Goal: Information Seeking & Learning: Learn about a topic

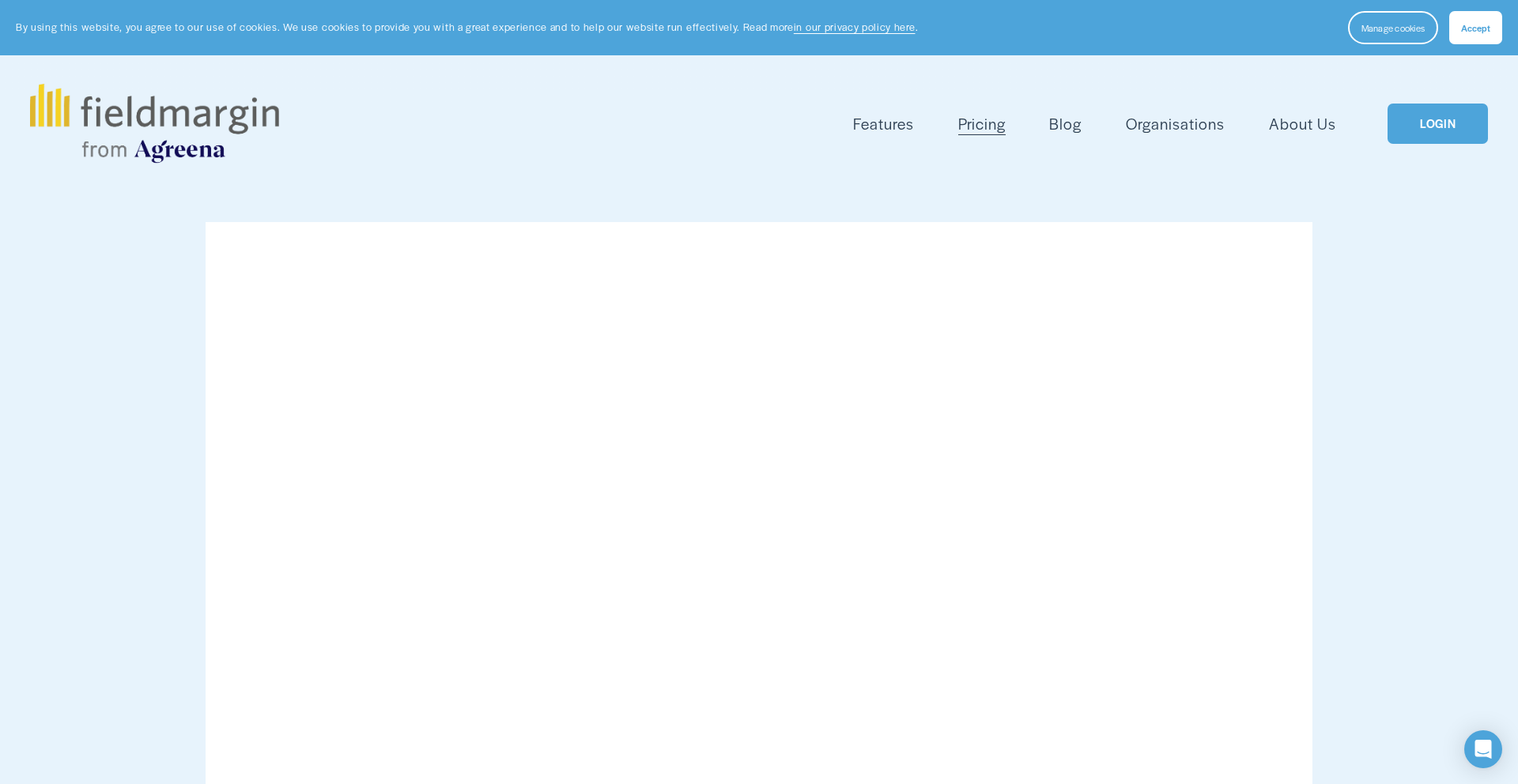
click at [886, 123] on span "Features" at bounding box center [883, 124] width 61 height 23
click at [0, 0] on div "Mapping Plan Work Reporting Scouting Livestock Field Health" at bounding box center [0, 0] width 0 height 0
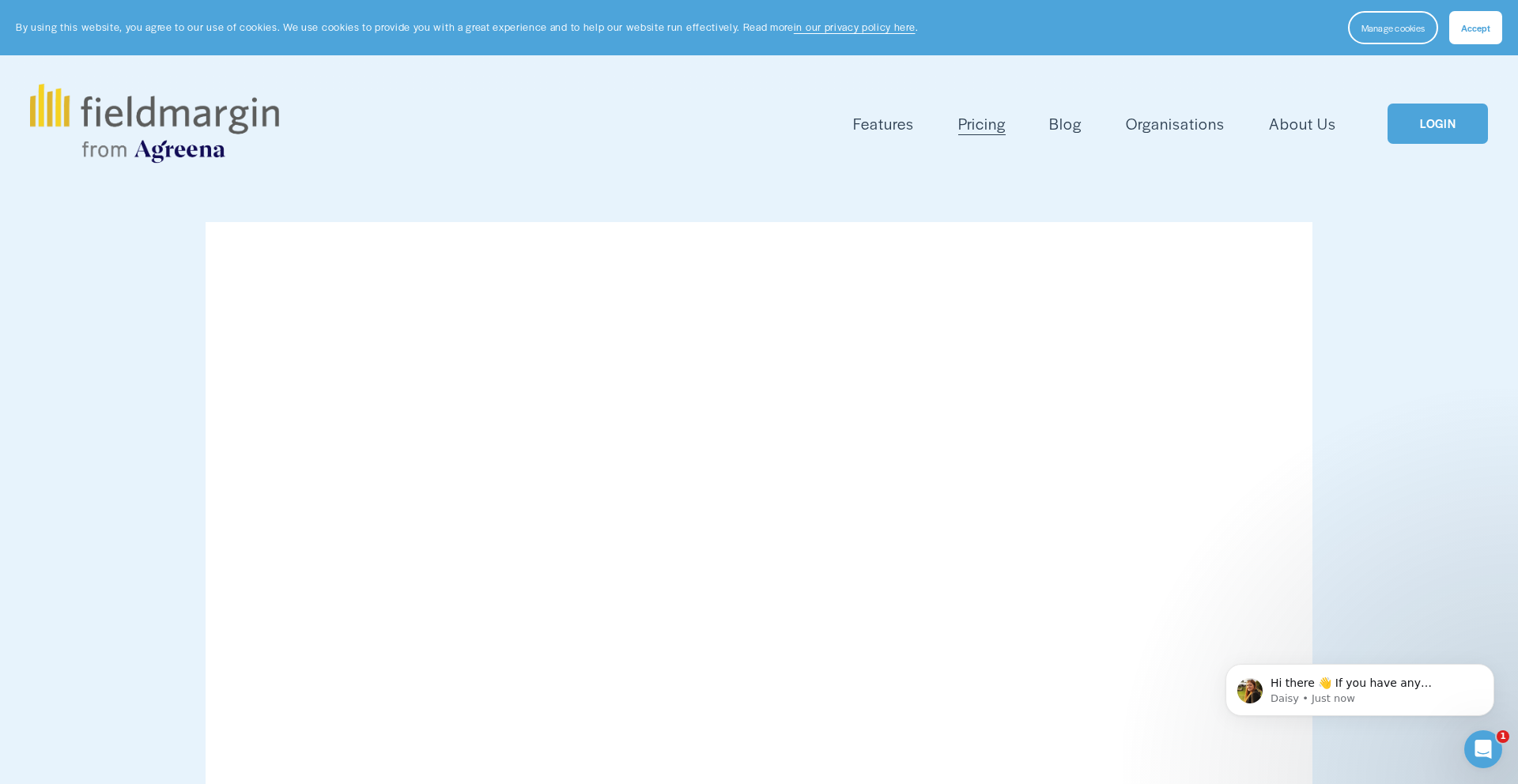
click at [0, 0] on span "Mapping" at bounding box center [0, 0] width 0 height 0
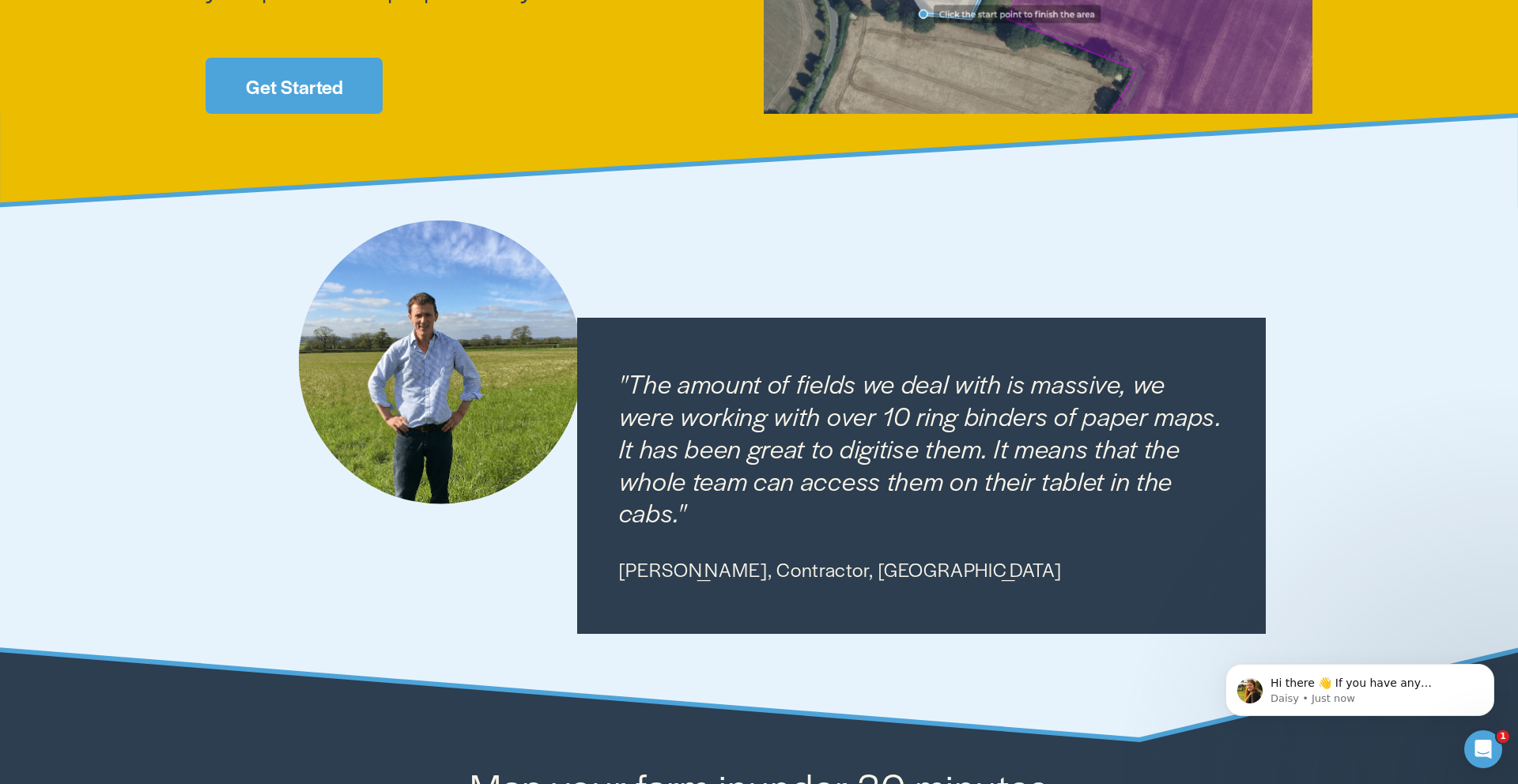
scroll to position [557, 0]
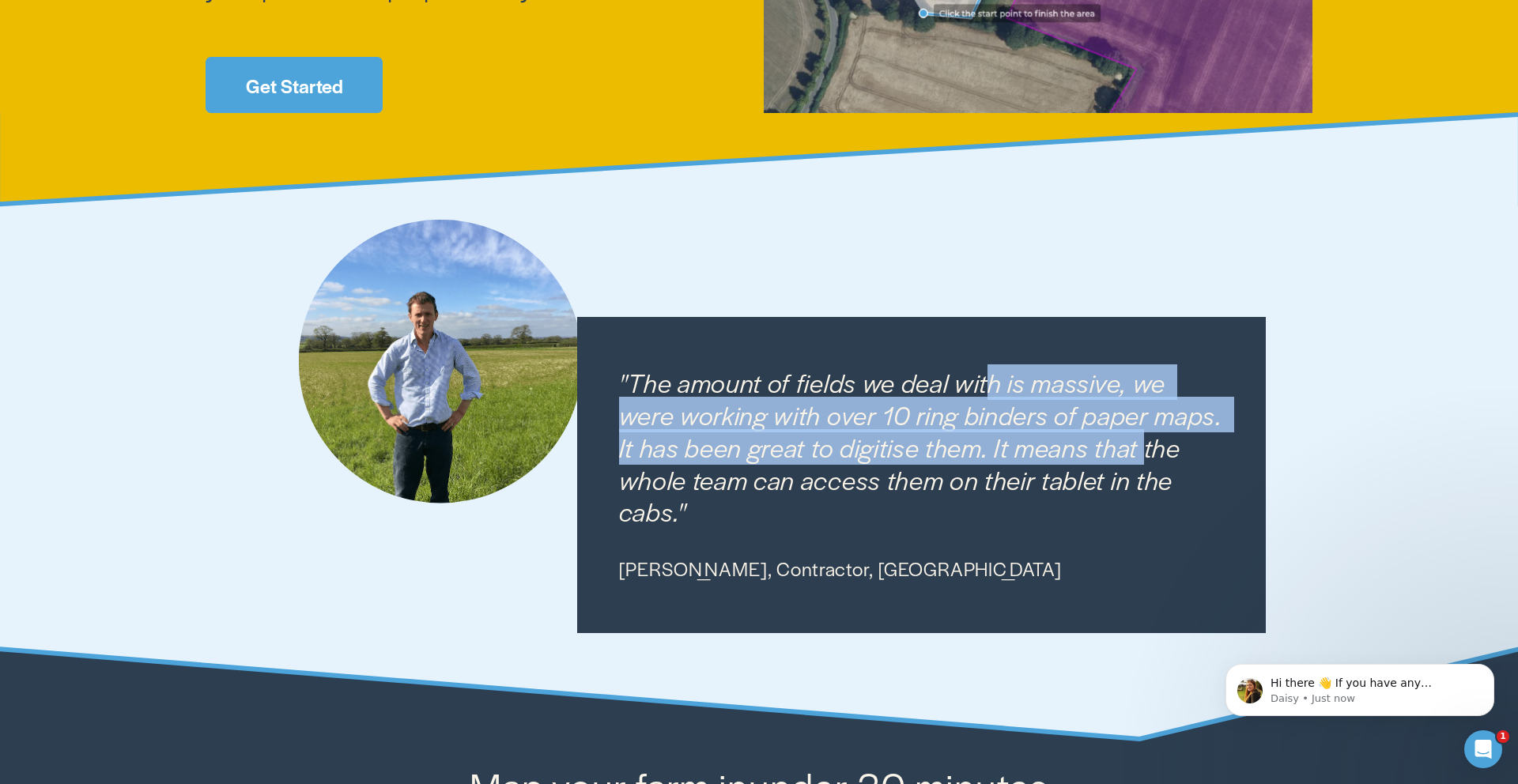
drag, startPoint x: 990, startPoint y: 405, endPoint x: 1081, endPoint y: 473, distance: 113.6
click at [1081, 473] on em ""The amount of fields we deal with is massive, we were working with over 10 rin…" at bounding box center [924, 446] width 610 height 164
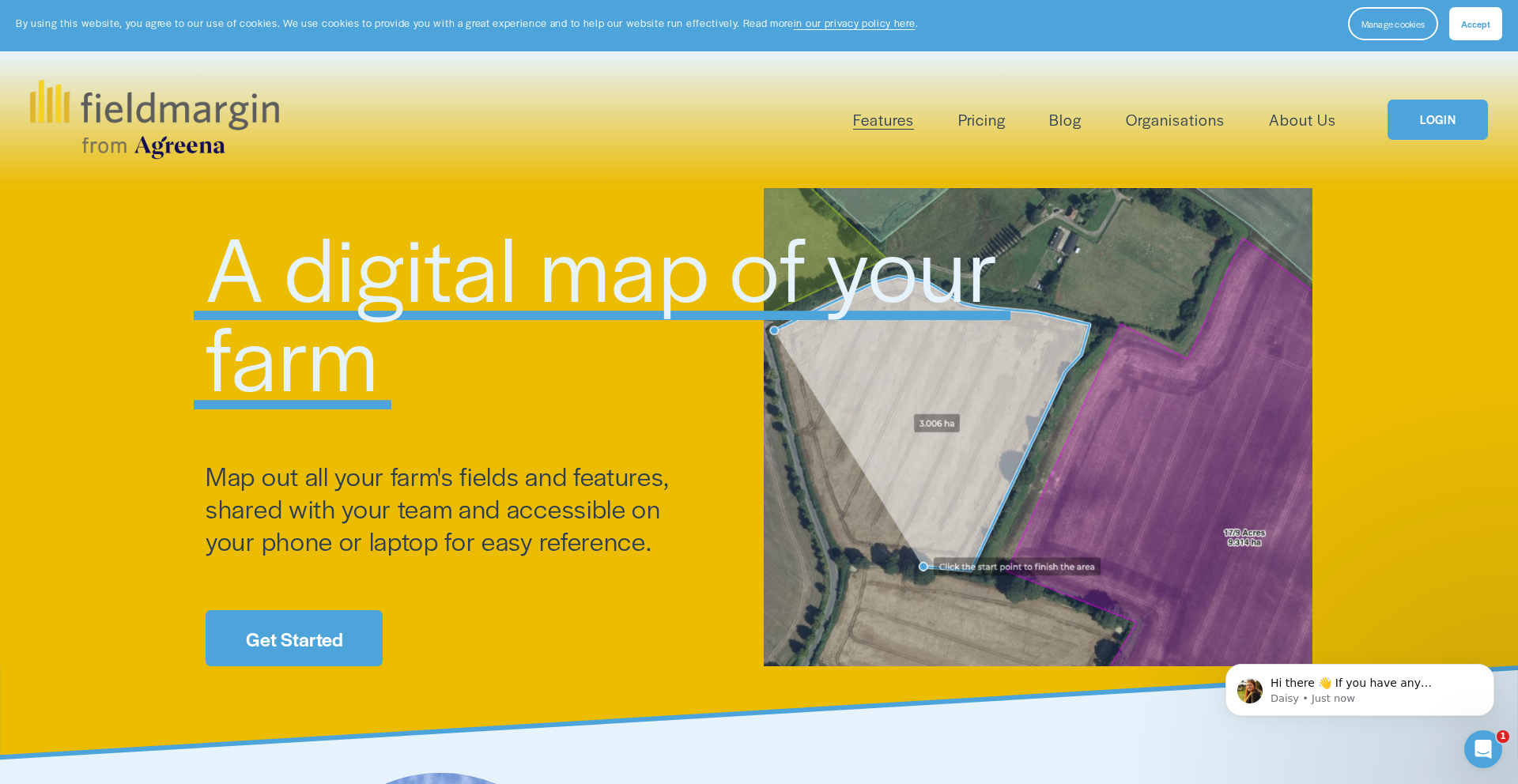
scroll to position [0, 0]
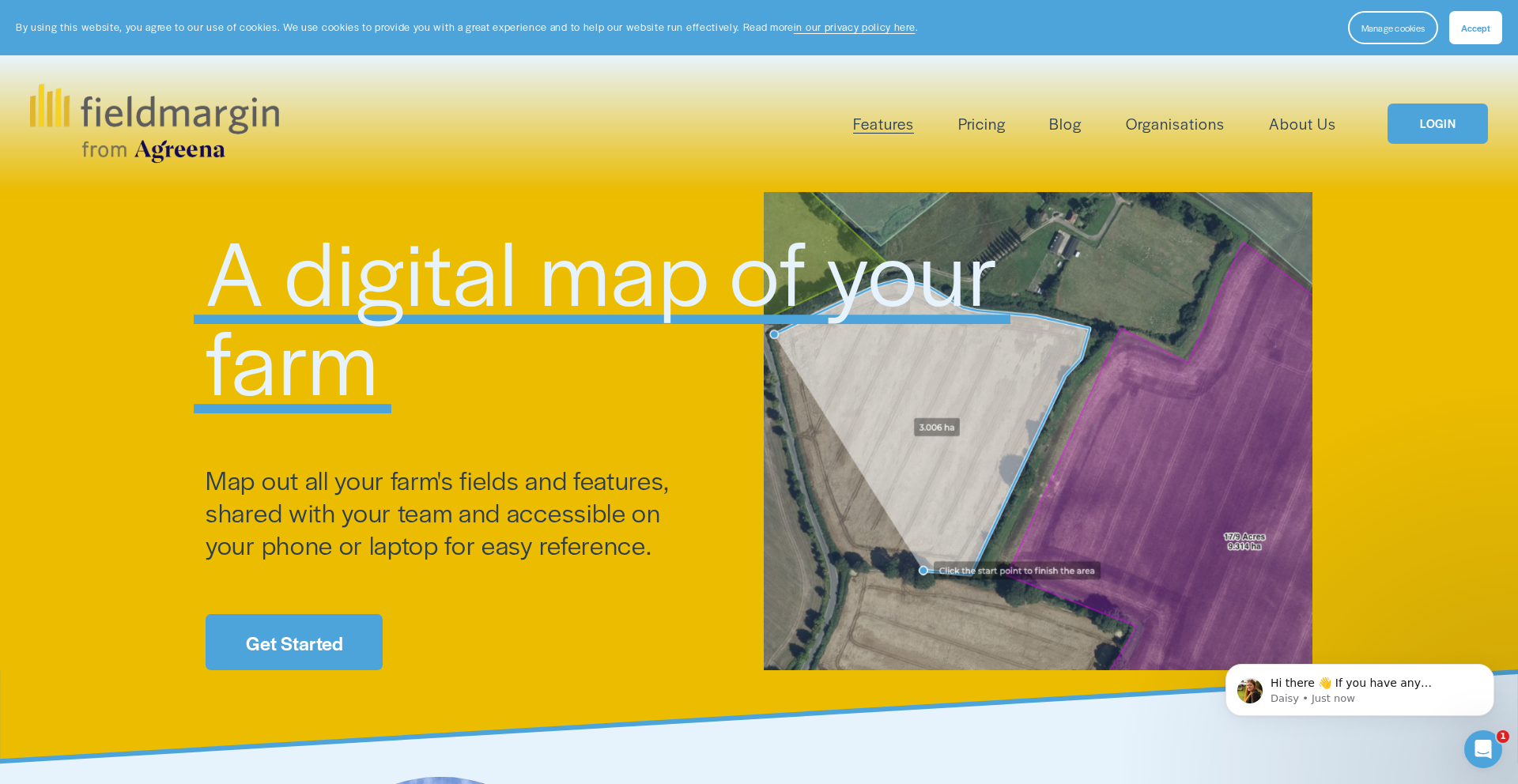
click at [0, 0] on span "Plan Work" at bounding box center [0, 0] width 0 height 0
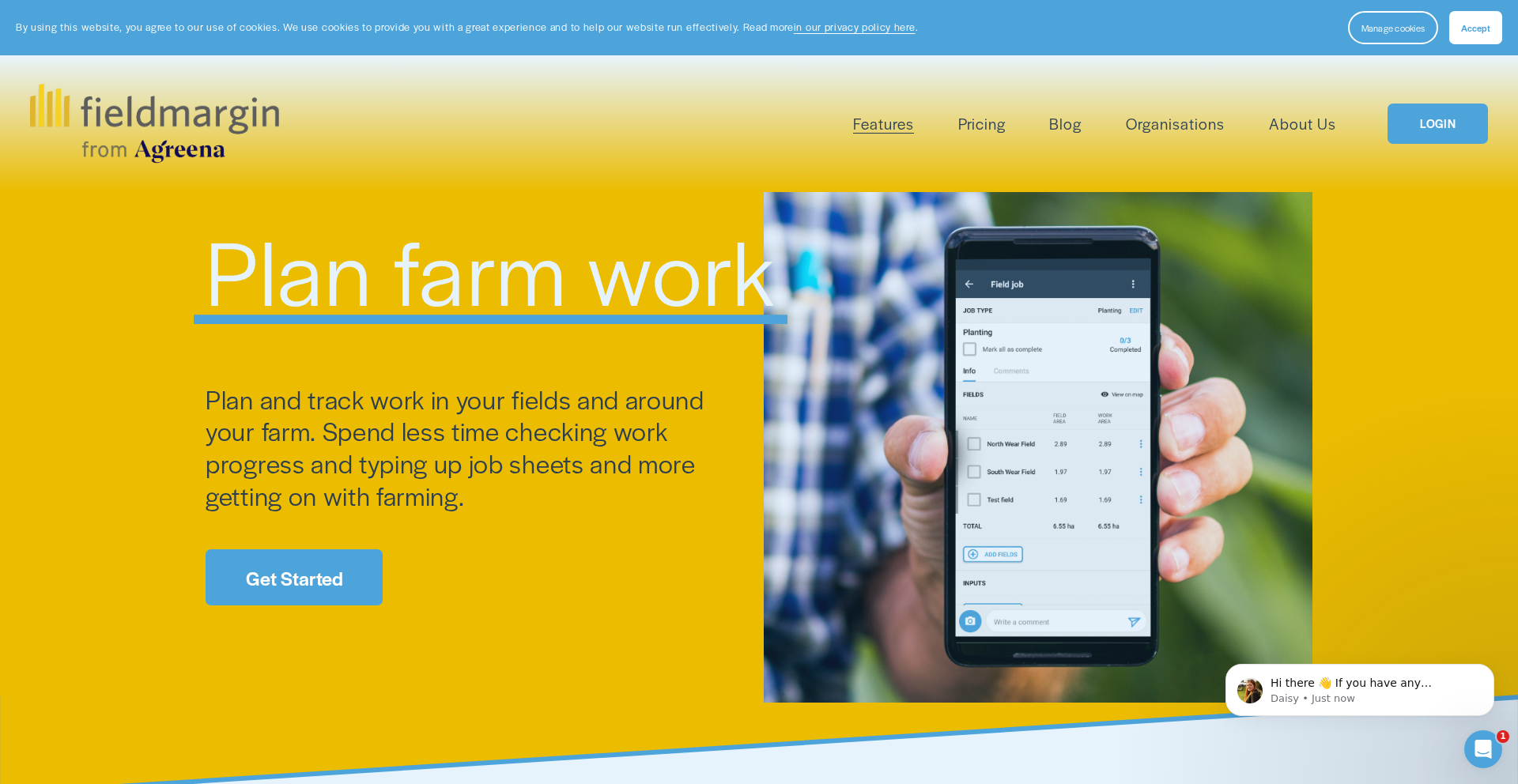
click at [0, 0] on span "Reporting" at bounding box center [0, 0] width 0 height 0
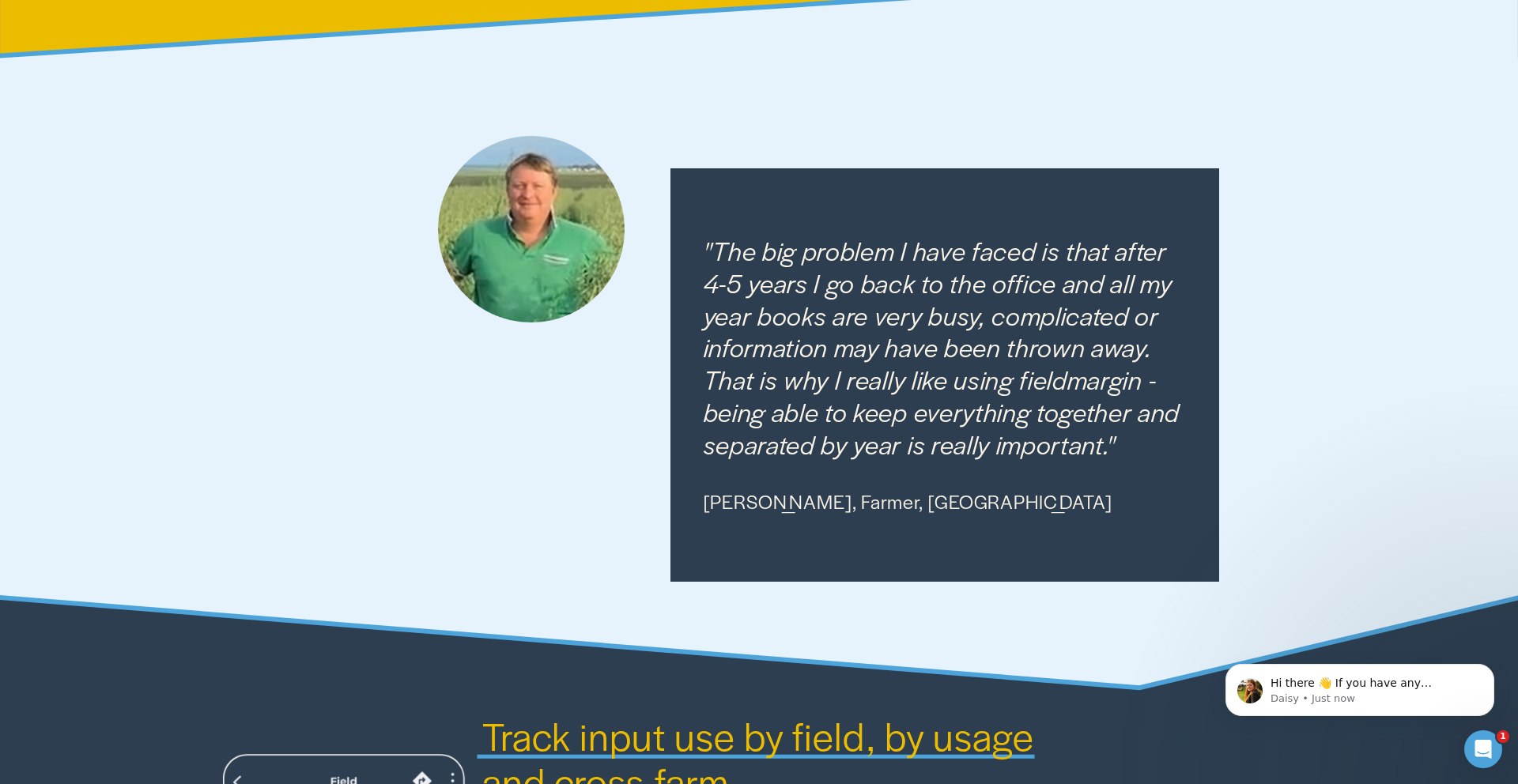
scroll to position [735, 0]
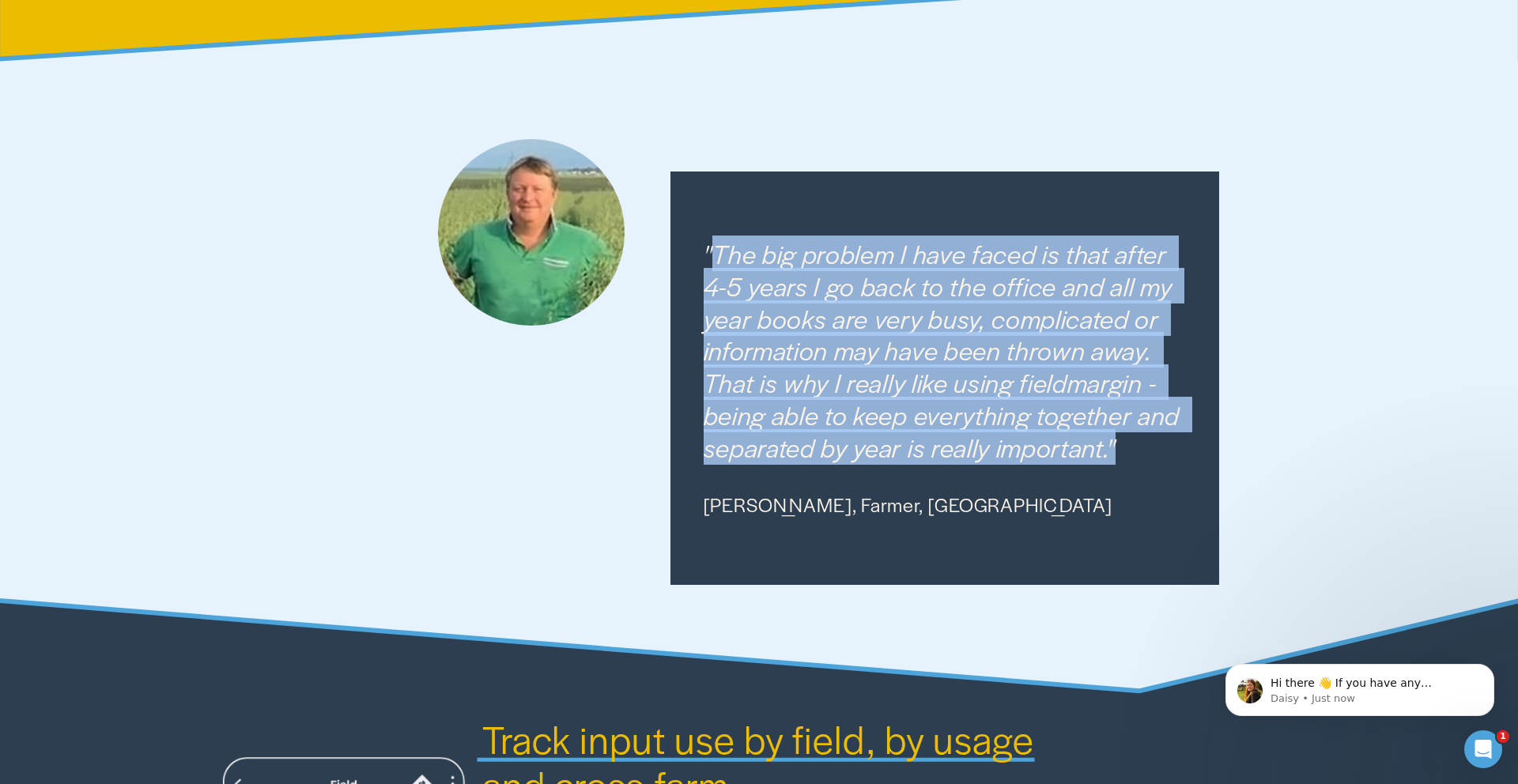
drag, startPoint x: 1122, startPoint y: 456, endPoint x: 717, endPoint y: 265, distance: 447.8
click at [717, 265] on h4 ""The big problem I have faced is that after 4-5 years I go back to the office a…" at bounding box center [945, 351] width 483 height 226
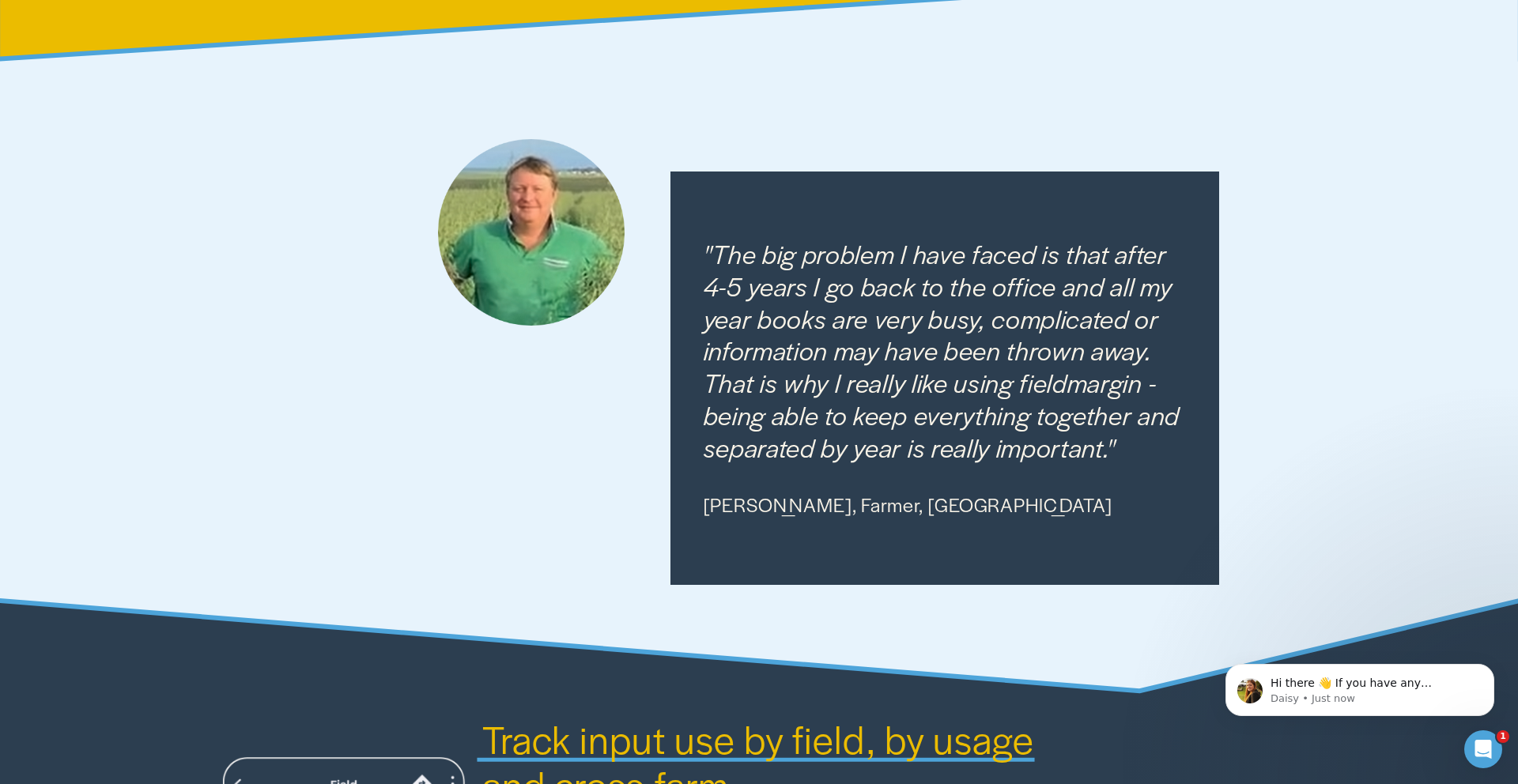
click at [717, 265] on em ""The big problem I have faced is that after 4-5 years I go back to the office a…" at bounding box center [945, 350] width 483 height 229
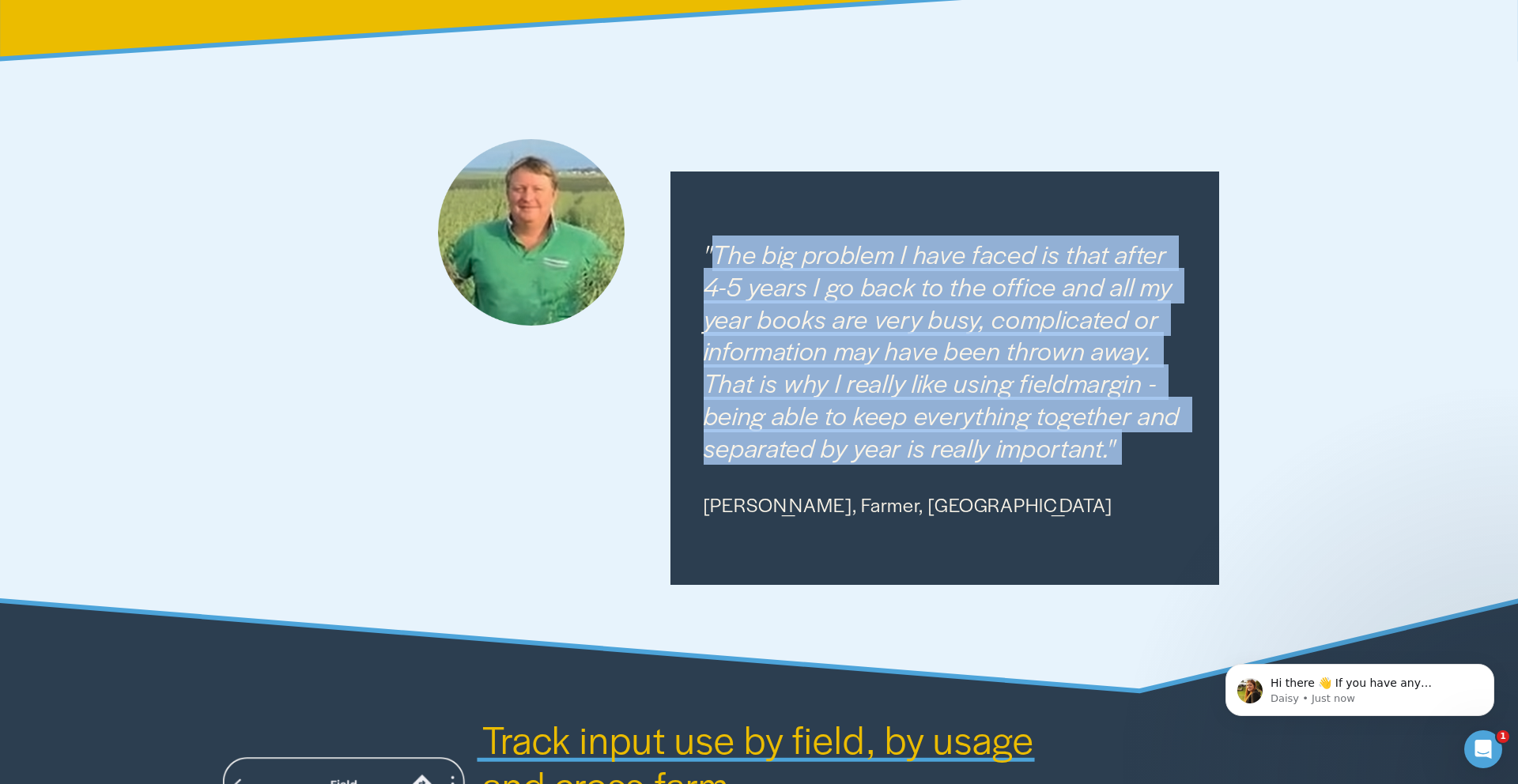
drag, startPoint x: 717, startPoint y: 265, endPoint x: 1116, endPoint y: 458, distance: 443.2
click at [1116, 458] on em ""The big problem I have faced is that after 4-5 years I go back to the office a…" at bounding box center [945, 350] width 483 height 229
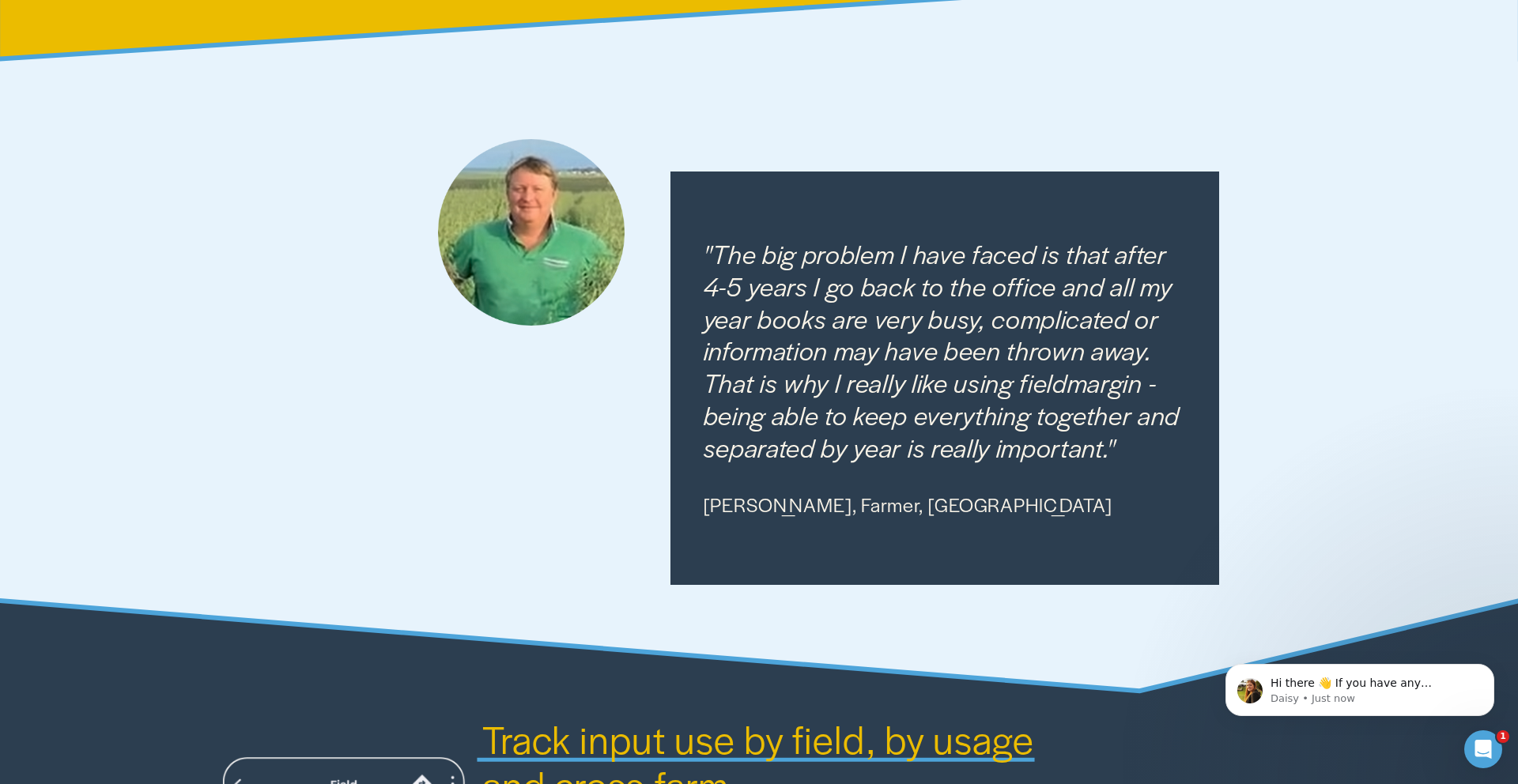
click at [1116, 458] on em ""The big problem I have faced is that after 4-5 years I go back to the office a…" at bounding box center [945, 350] width 483 height 229
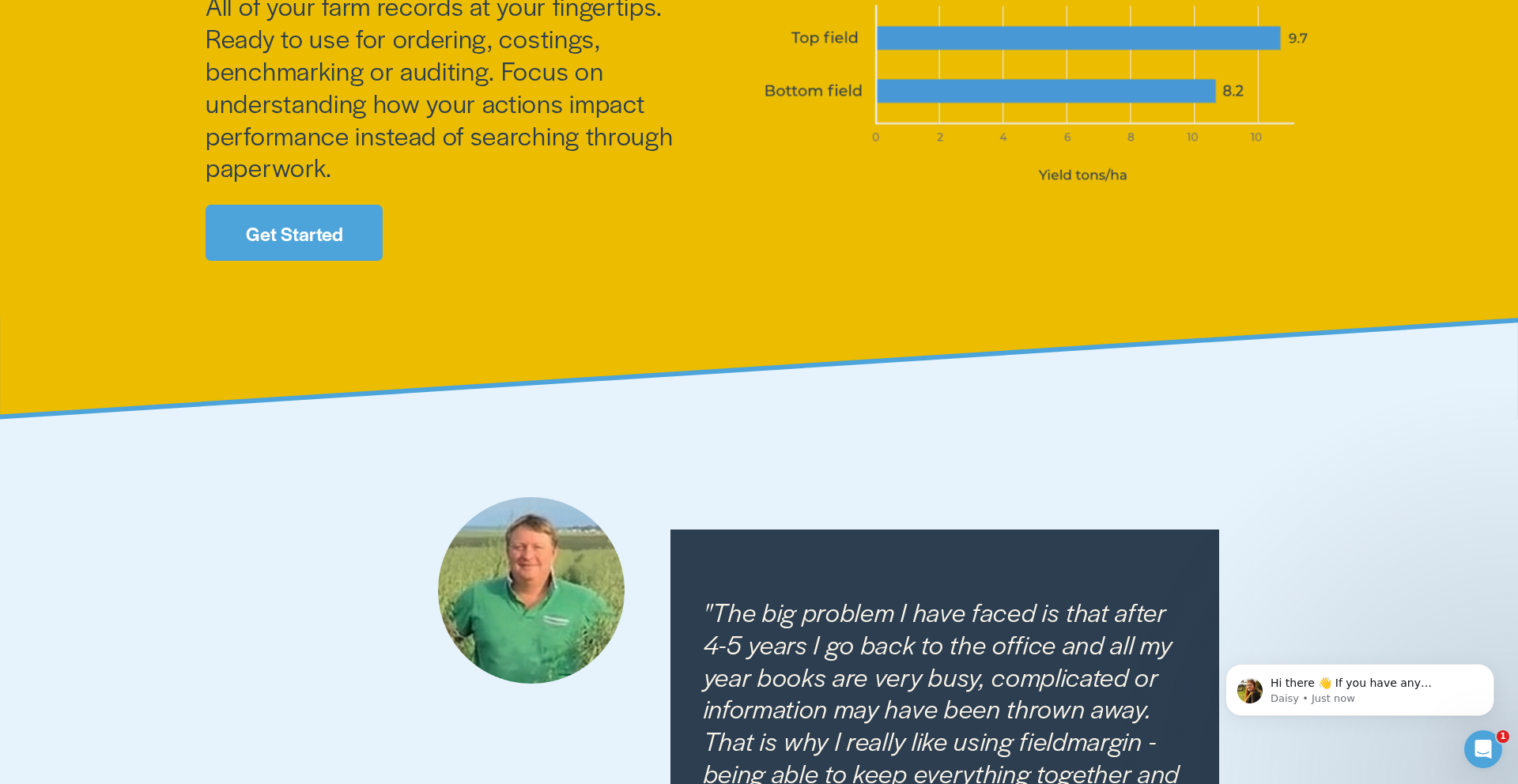
scroll to position [0, 0]
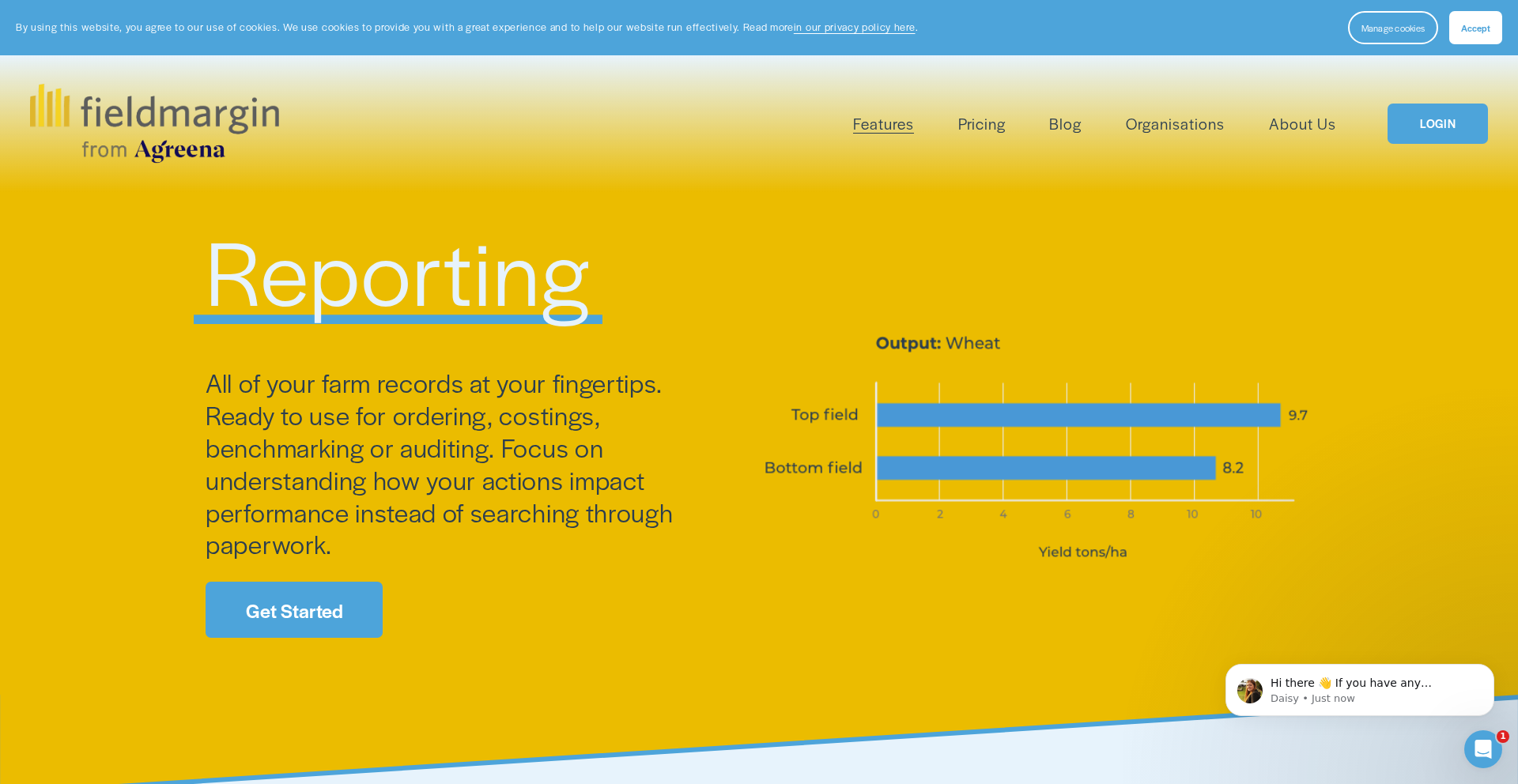
click at [0, 0] on span "Scouting" at bounding box center [0, 0] width 0 height 0
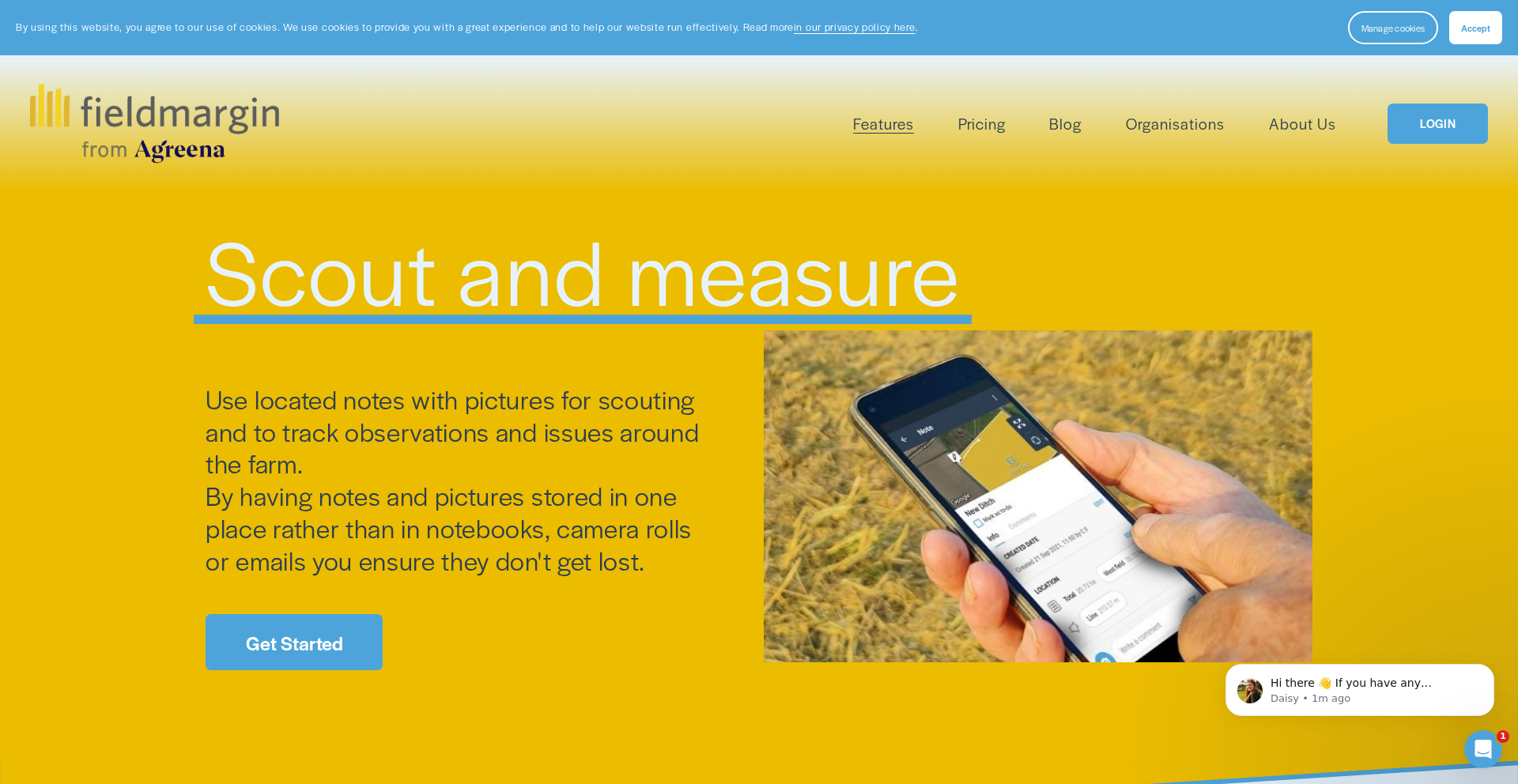
click at [0, 0] on span "Pesticide Checking" at bounding box center [0, 0] width 0 height 0
